Goal: Use online tool/utility

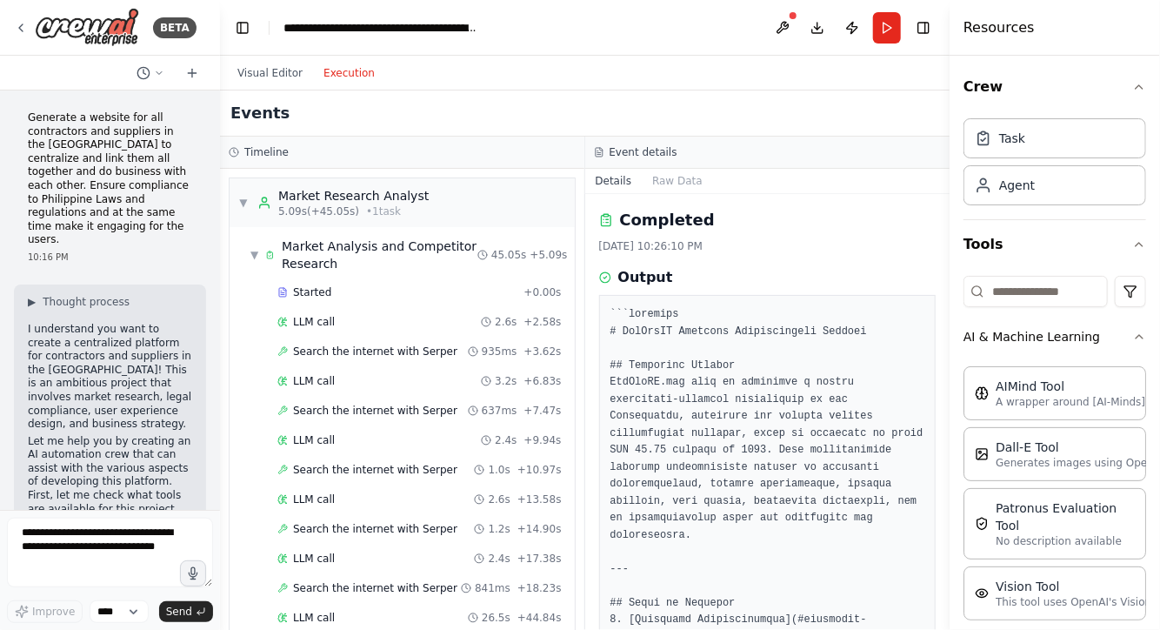
scroll to position [544, 0]
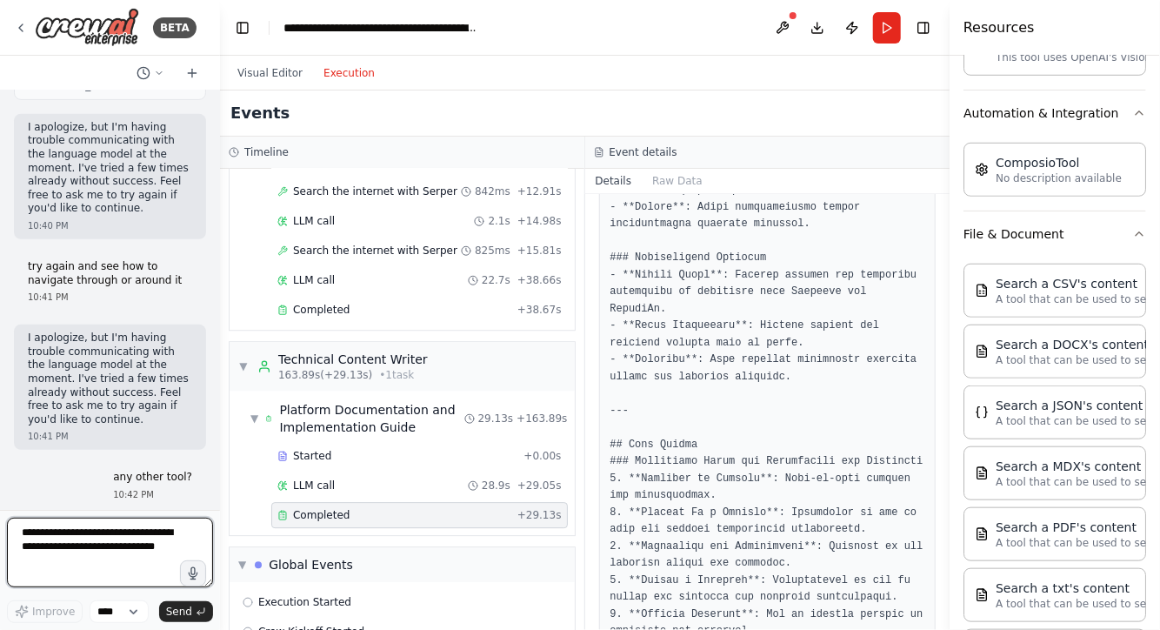
click at [98, 553] on textarea at bounding box center [110, 552] width 206 height 70
type textarea "**********"
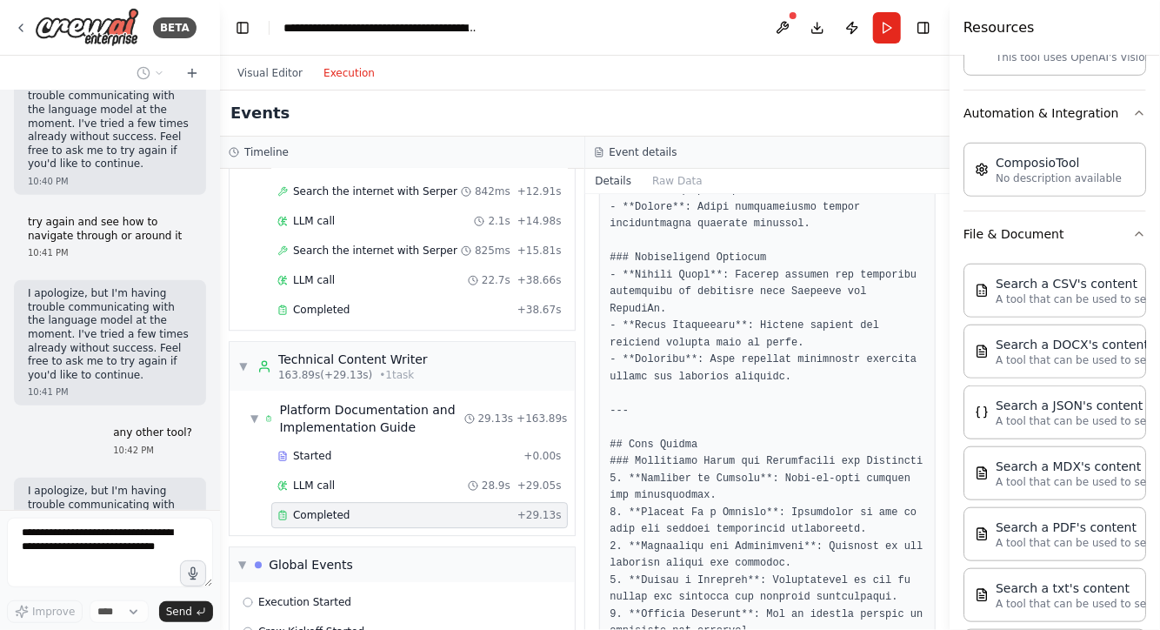
scroll to position [9349, 0]
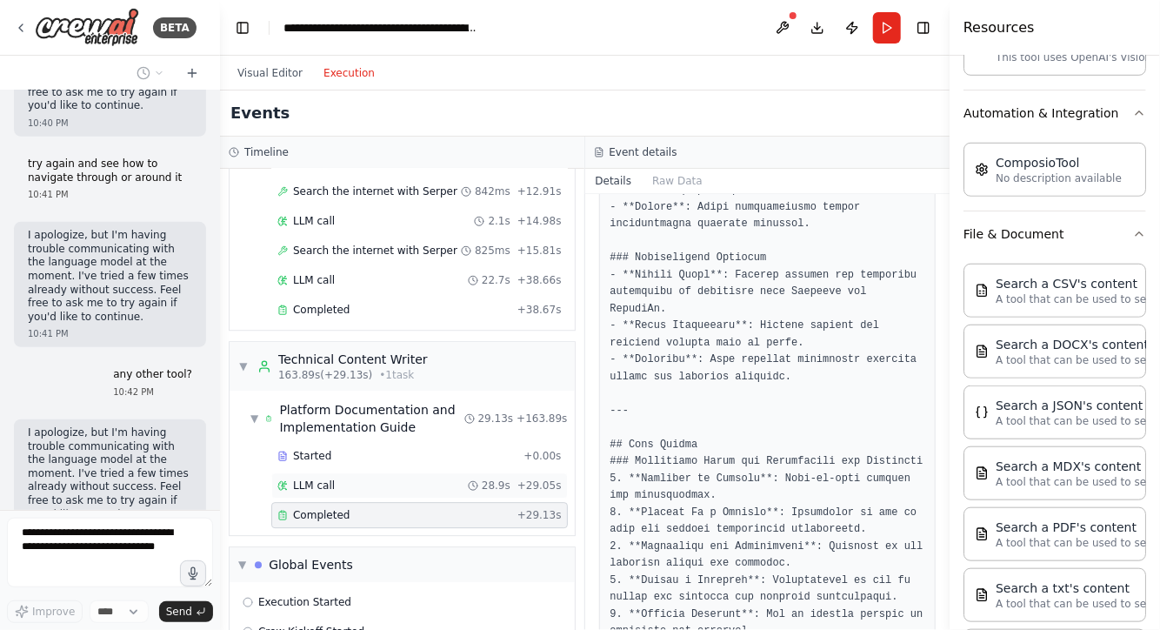
click at [322, 478] on span "LLM call" at bounding box center [314, 485] width 42 height 14
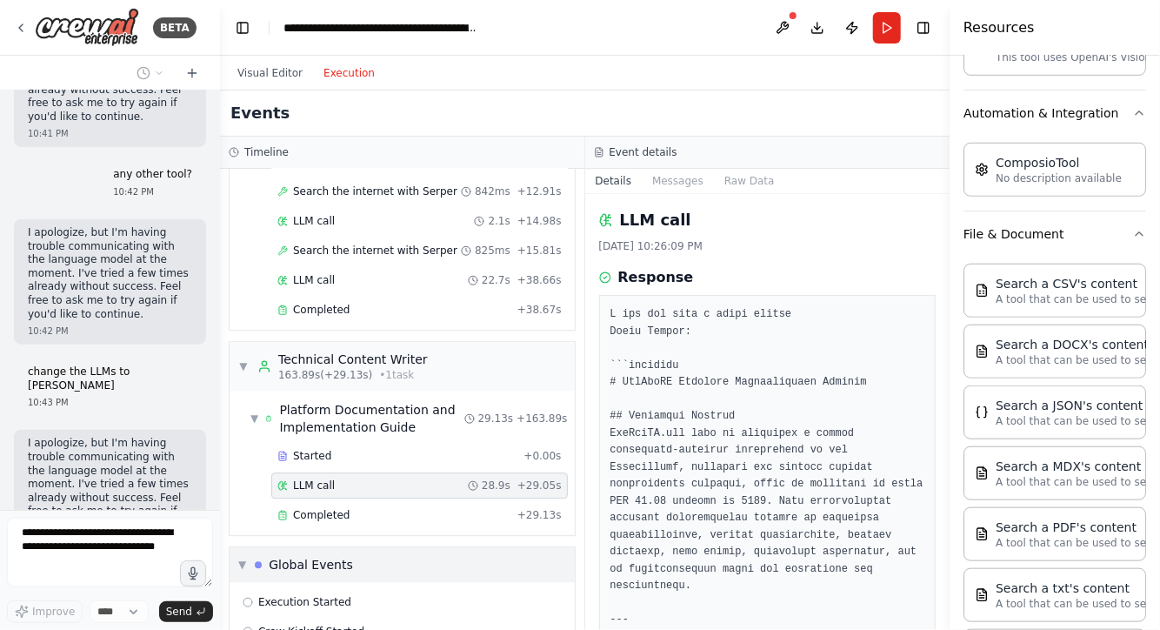
scroll to position [9563, 0]
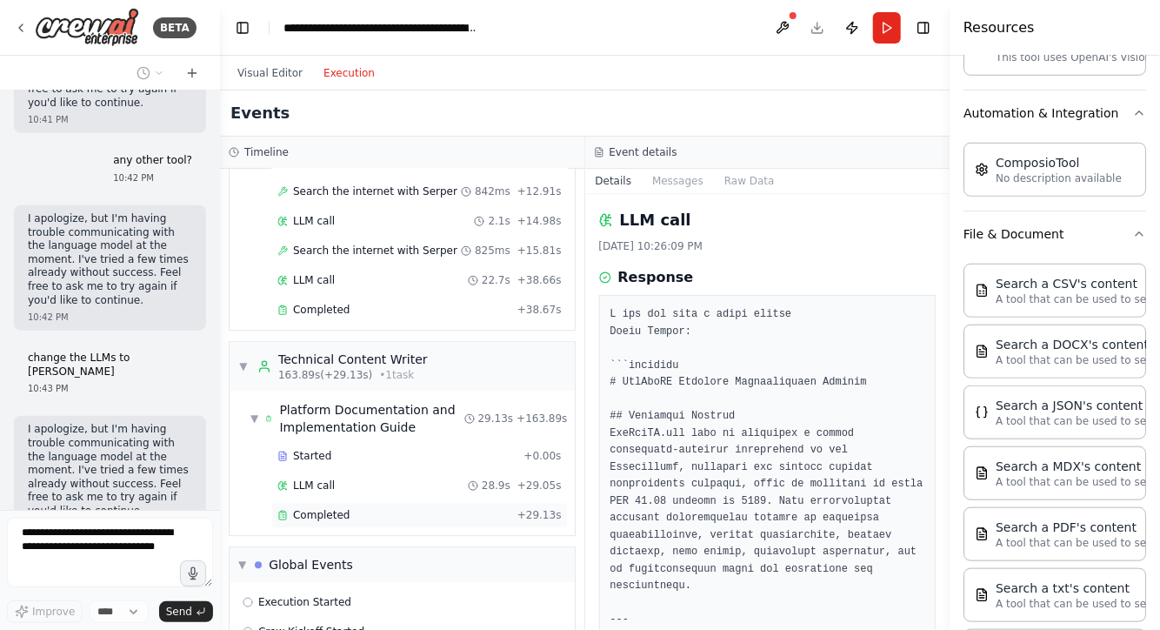
click at [315, 508] on span "Completed" at bounding box center [321, 515] width 57 height 14
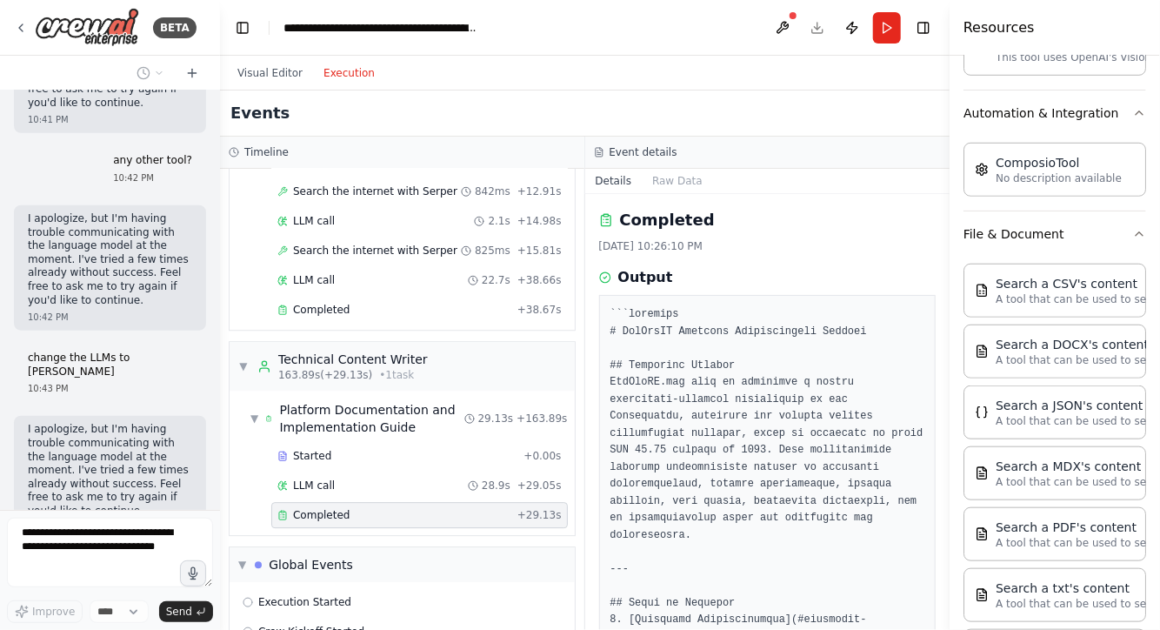
scroll to position [9619, 0]
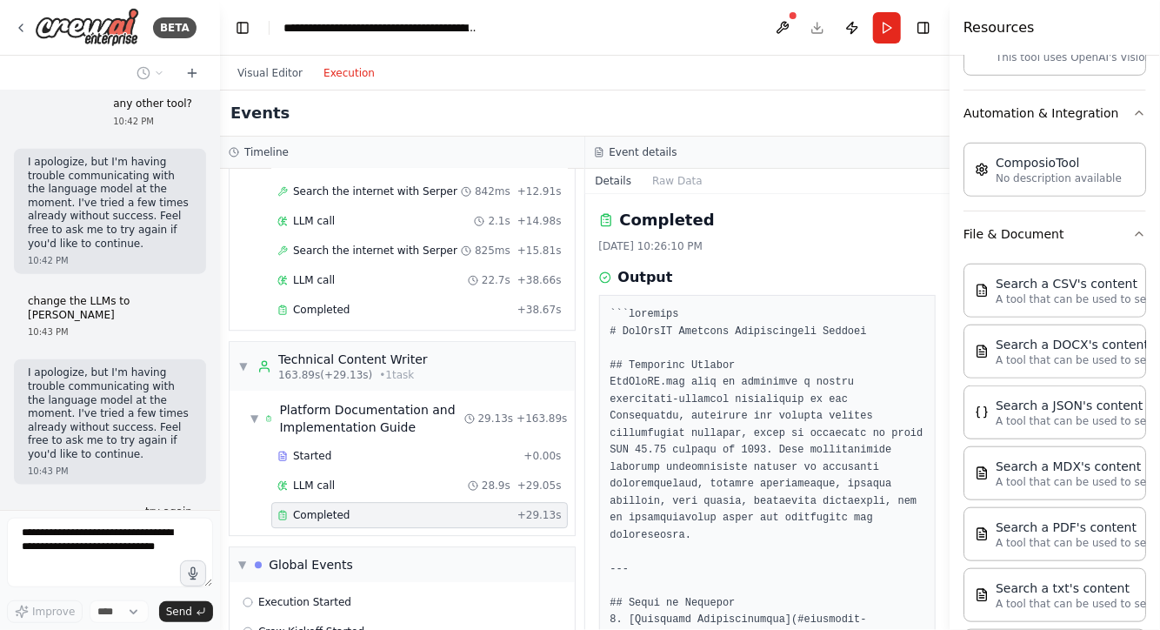
drag, startPoint x: 731, startPoint y: 64, endPoint x: 807, endPoint y: 53, distance: 77.4
click at [731, 64] on div "Visual Editor Execution" at bounding box center [585, 73] width 730 height 35
click at [835, 74] on div "Visual Editor Execution" at bounding box center [585, 73] width 730 height 35
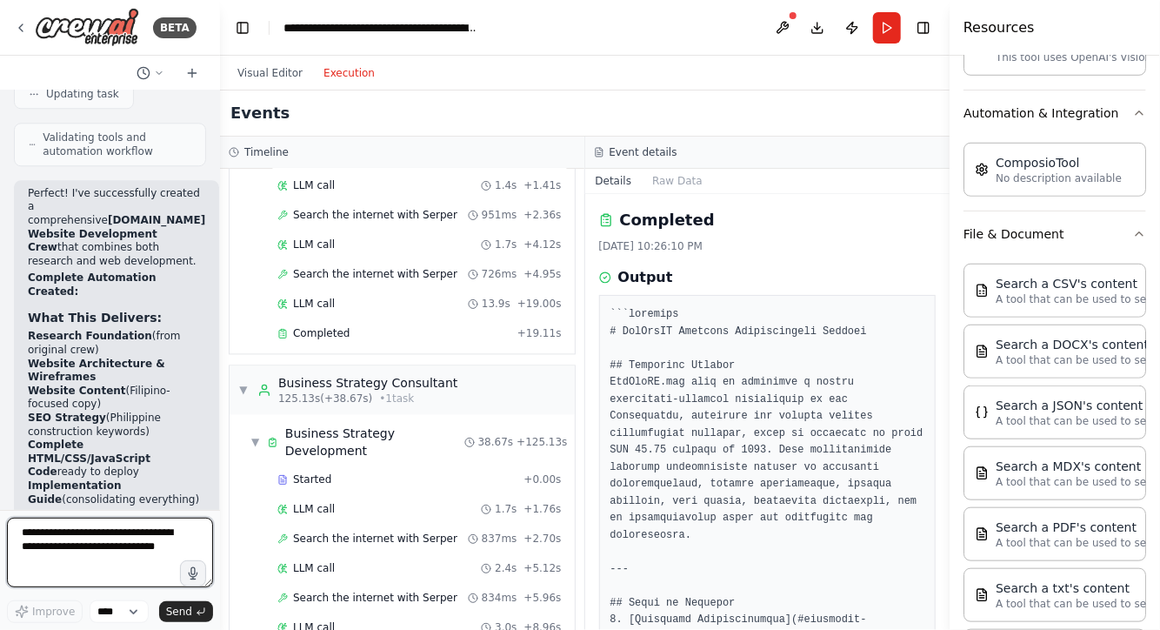
scroll to position [10949, 0]
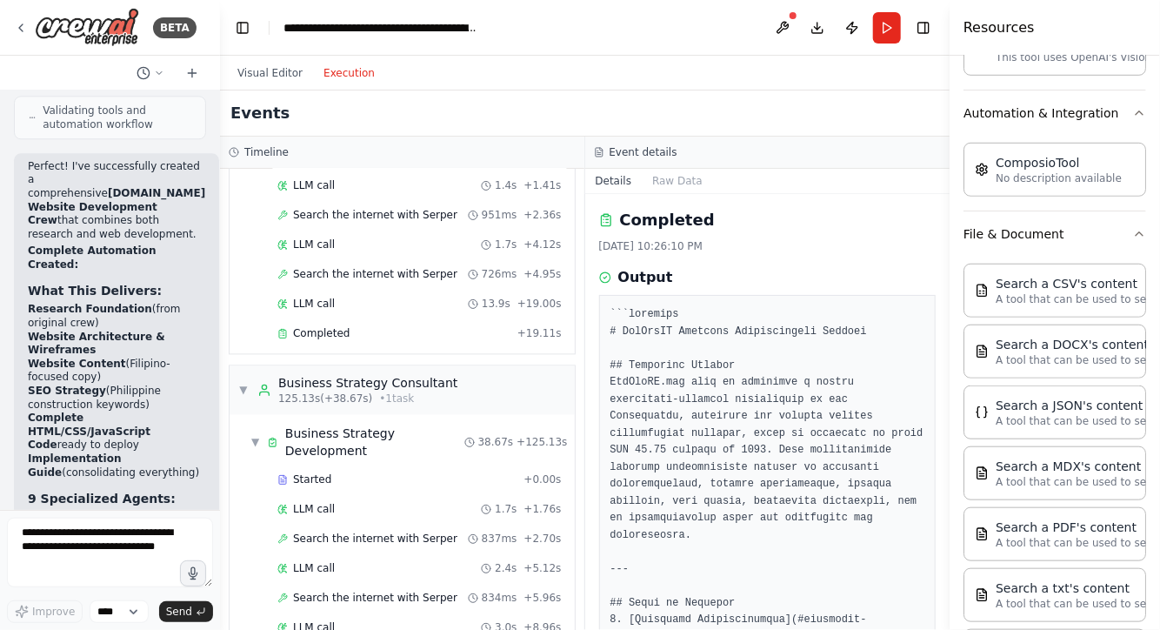
click at [81, 539] on textarea at bounding box center [110, 552] width 206 height 70
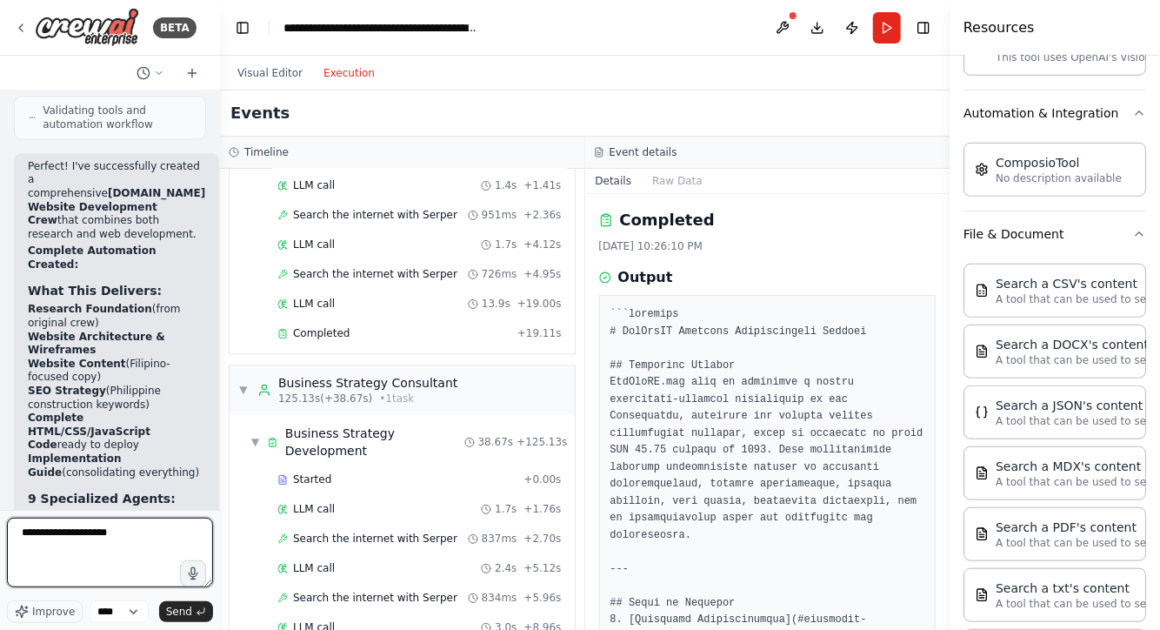
type textarea "**********"
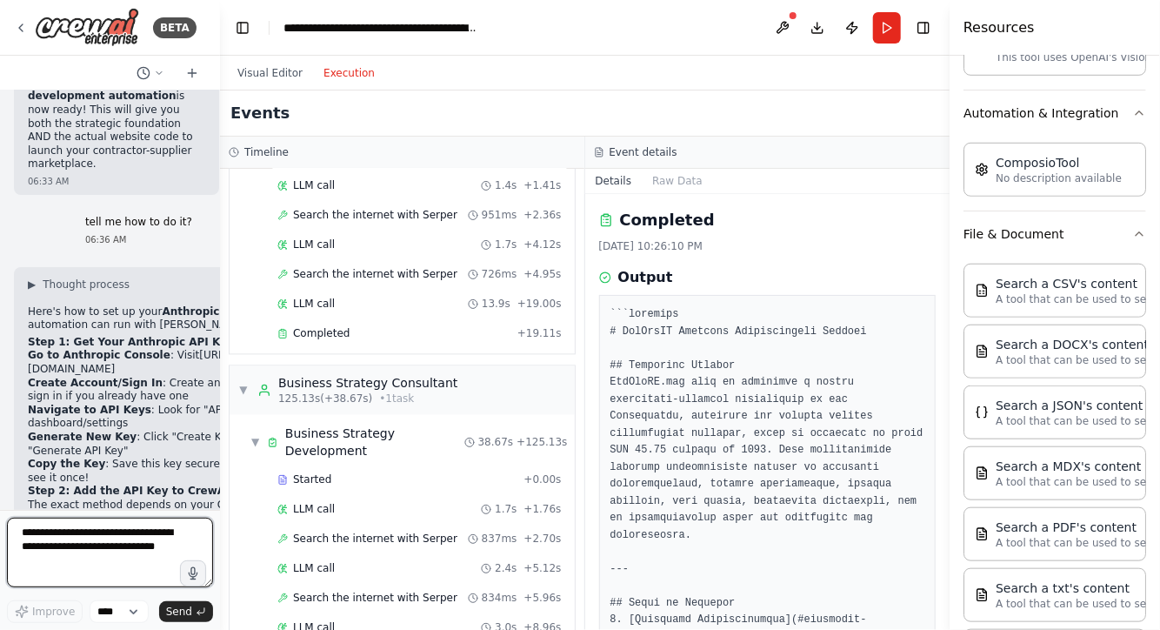
scroll to position [11828, 0]
type textarea "**********"
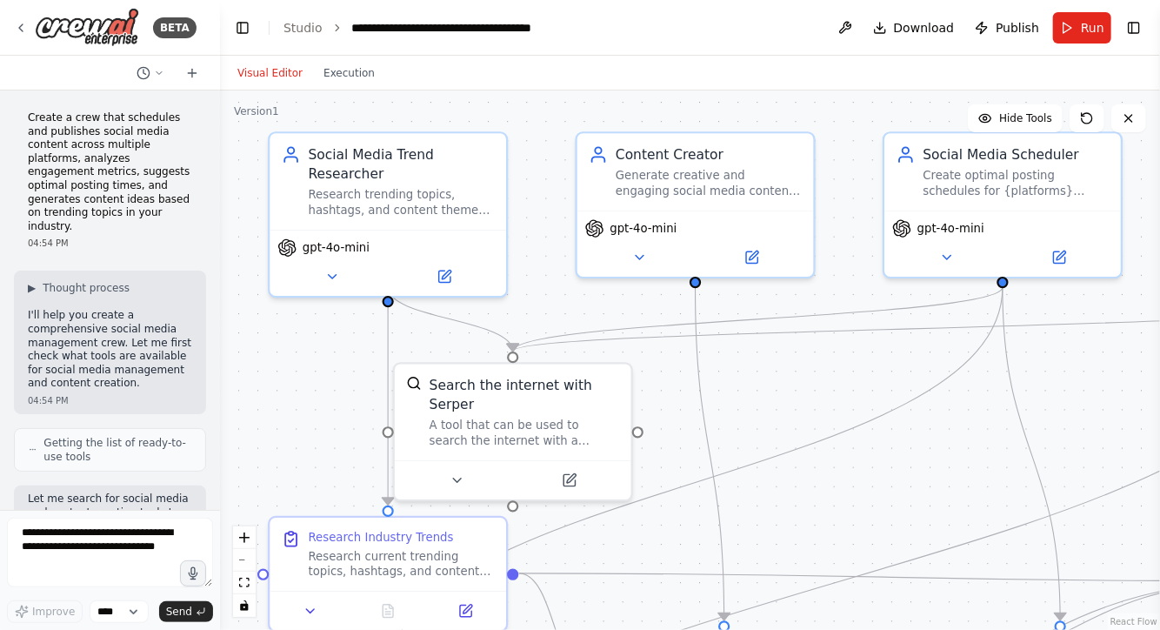
scroll to position [2508, 0]
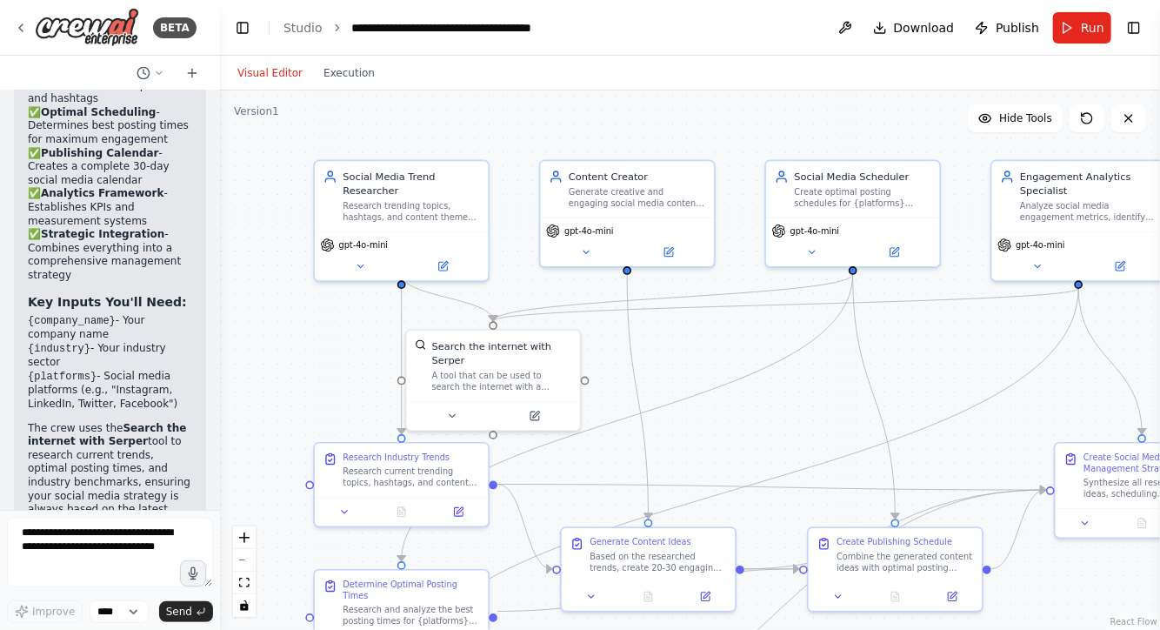
drag, startPoint x: 763, startPoint y: 407, endPoint x: 698, endPoint y: 376, distance: 72.4
click at [698, 376] on div ".deletable-edge-delete-btn { width: 20px; height: 20px; border: 0px solid #ffff…" at bounding box center [690, 359] width 940 height 539
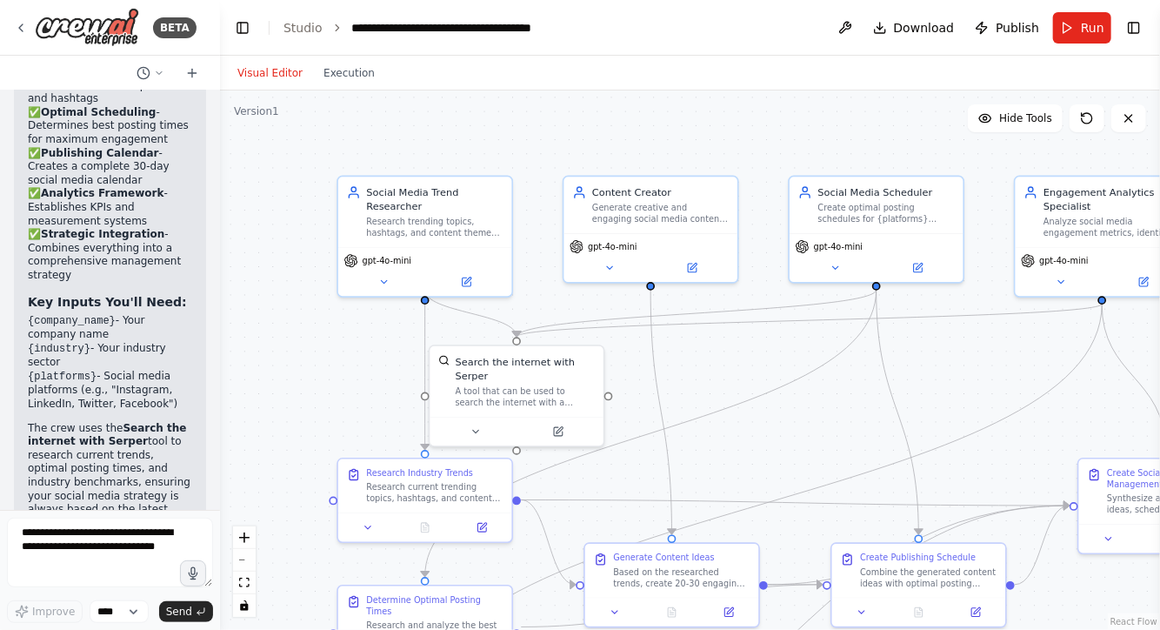
drag, startPoint x: 310, startPoint y: 317, endPoint x: 333, endPoint y: 332, distance: 28.2
click at [333, 332] on div ".deletable-edge-delete-btn { width: 20px; height: 20px; border: 0px solid #ffff…" at bounding box center [690, 359] width 940 height 539
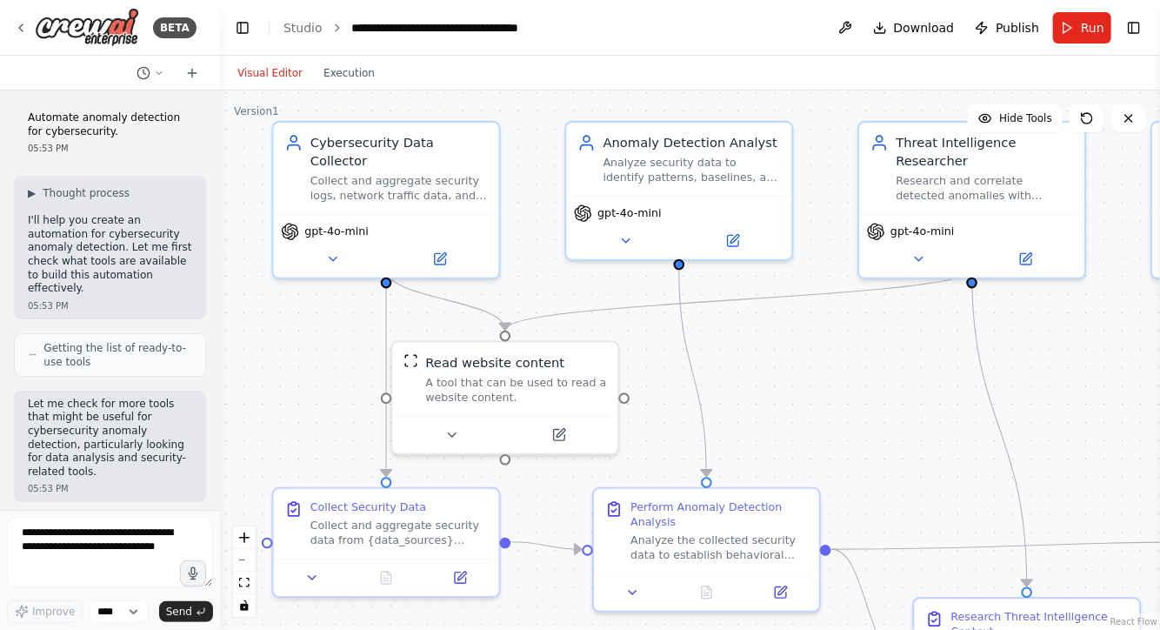
scroll to position [3507, 0]
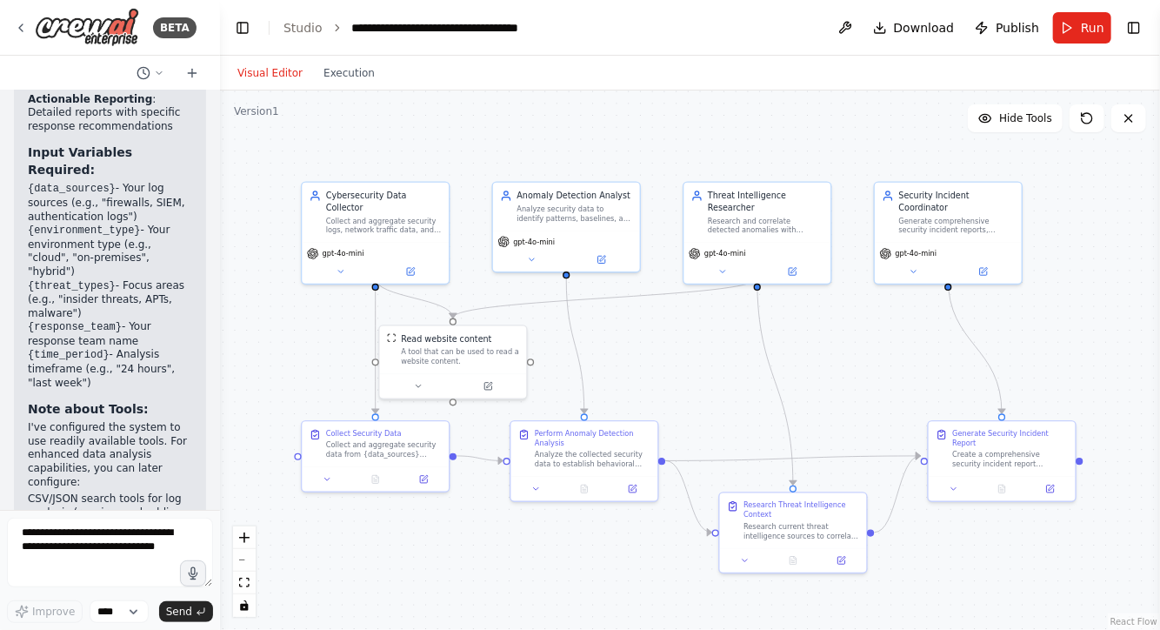
drag, startPoint x: 835, startPoint y: 411, endPoint x: 722, endPoint y: 384, distance: 116.0
click at [722, 384] on div ".deletable-edge-delete-btn { width: 20px; height: 20px; border: 0px solid #ffff…" at bounding box center [690, 359] width 940 height 539
click at [69, 541] on textarea at bounding box center [110, 552] width 206 height 70
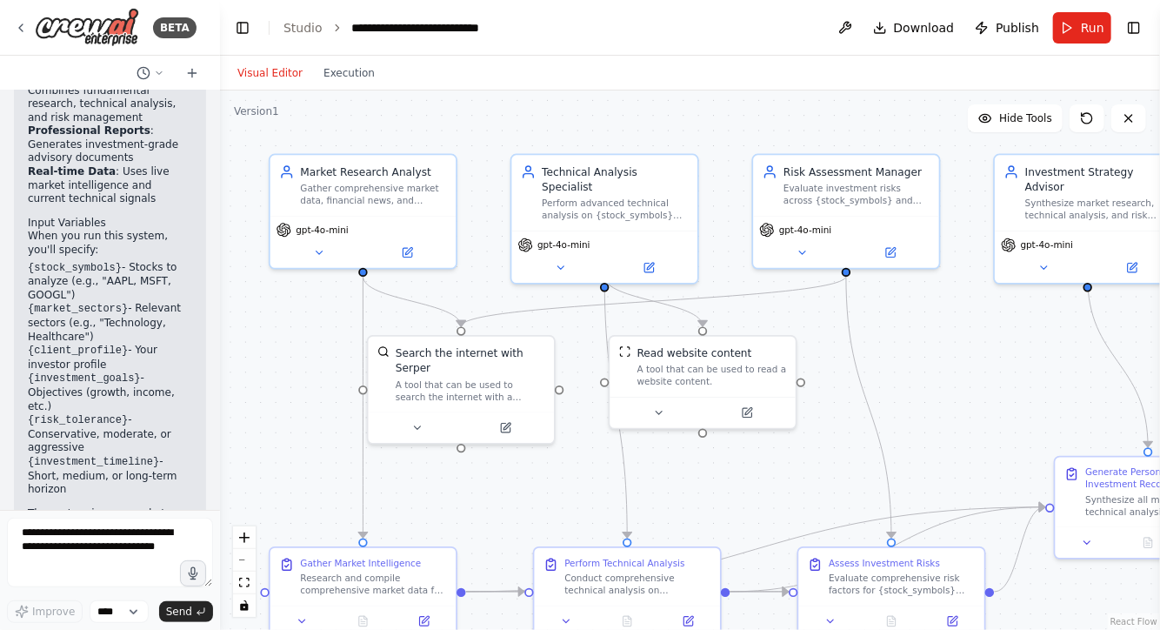
scroll to position [2479, 0]
